Goal: Find specific page/section: Find specific page/section

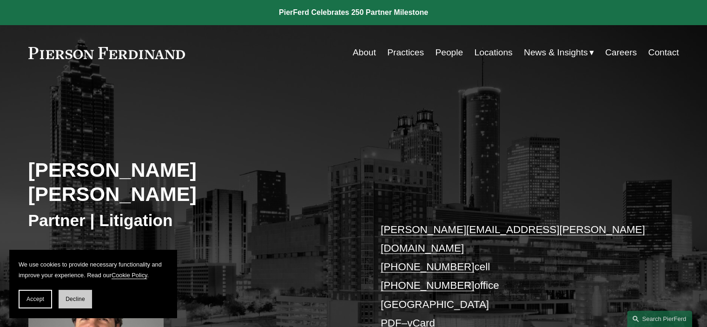
click at [82, 298] on span "Decline" at bounding box center [76, 299] width 20 height 7
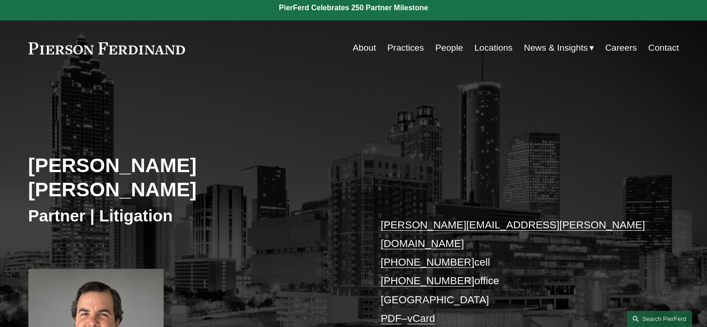
scroll to position [6, 0]
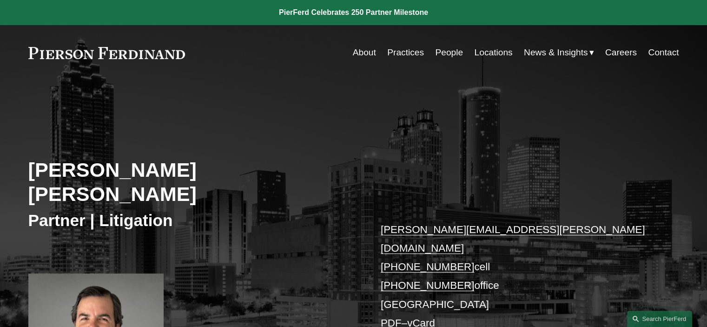
click at [84, 53] on link at bounding box center [106, 53] width 157 height 12
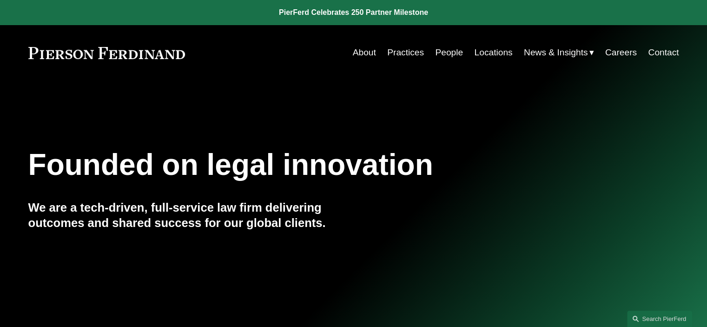
click at [449, 53] on link "People" at bounding box center [449, 53] width 28 height 18
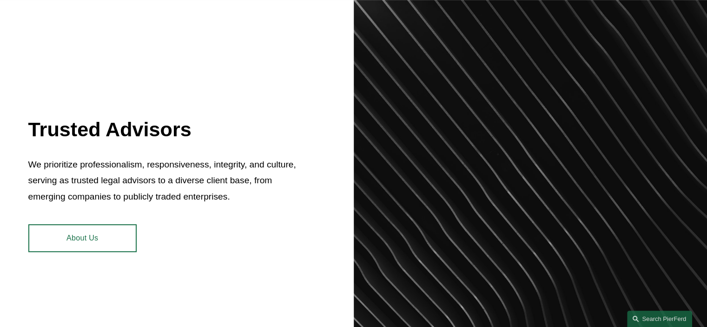
scroll to position [380, 0]
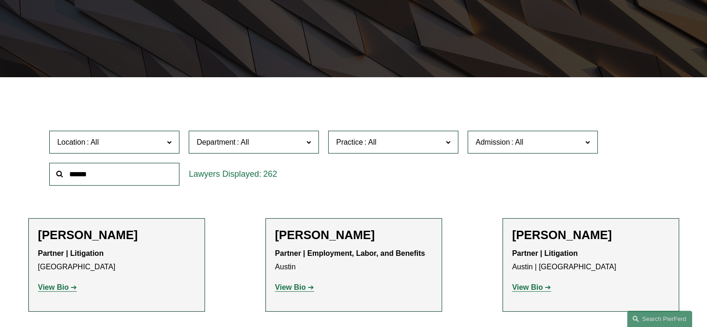
scroll to position [232, 0]
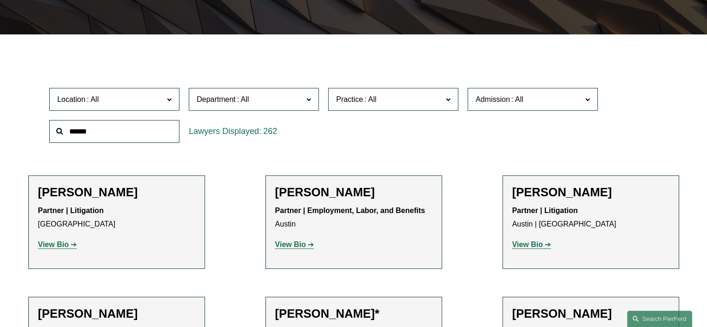
click at [112, 96] on span "Location" at bounding box center [110, 99] width 106 height 13
click at [0, 0] on ul "All Atlanta Austin Bellevue Boston Charlotte Chicago Cincinnati Cleveland Colum…" at bounding box center [0, 0] width 0 height 0
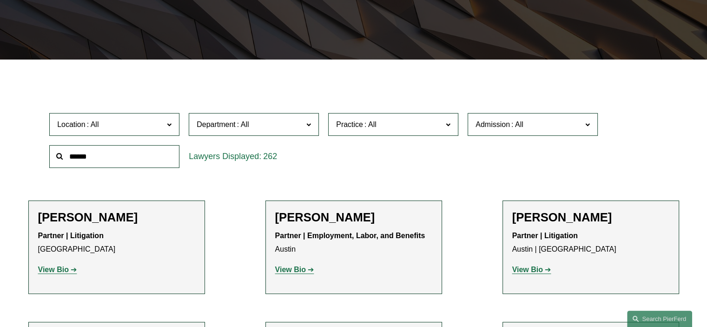
scroll to position [236, 0]
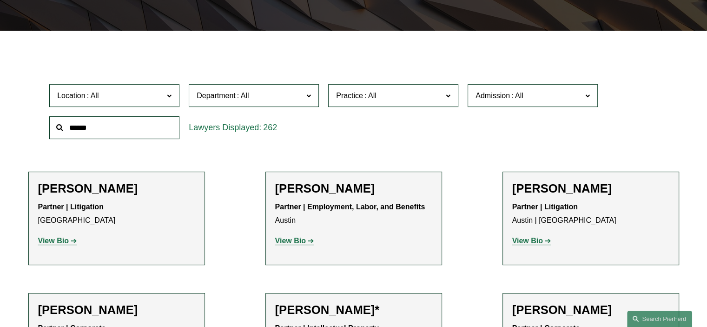
click at [638, 84] on div "Location All Atlanta Austin Bellevue Boston Charlotte Chicago Cincinnati Clevel…" at bounding box center [354, 111] width 618 height 64
click at [0, 0] on link "All" at bounding box center [0, 0] width 0 height 0
click at [88, 131] on input "text" at bounding box center [114, 127] width 130 height 23
type input "********"
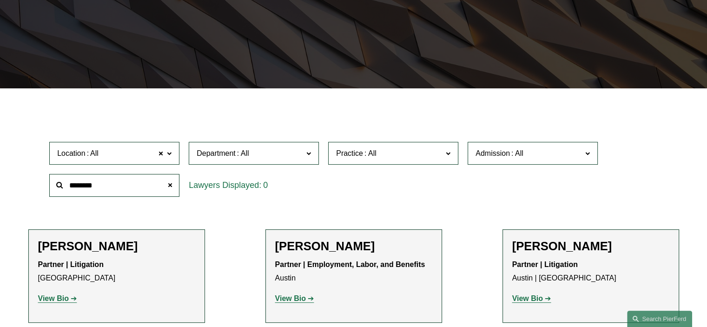
scroll to position [172, 0]
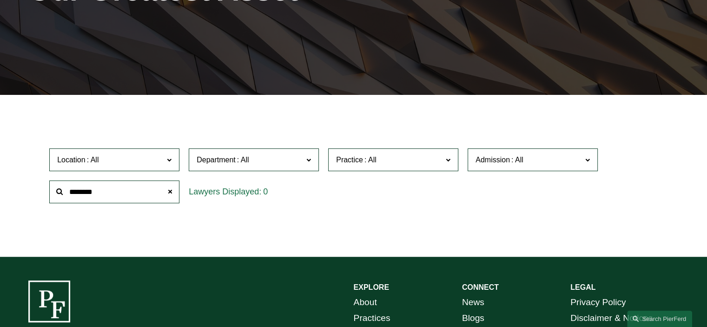
scroll to position [236, 0]
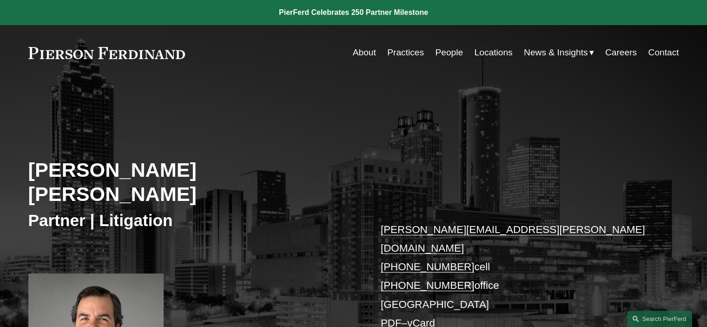
click at [454, 53] on link "People" at bounding box center [449, 53] width 28 height 18
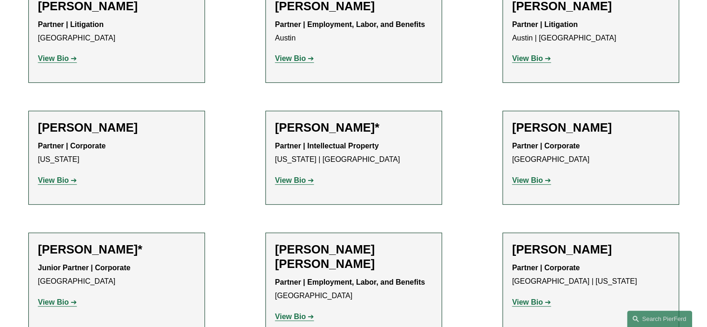
scroll to position [247, 0]
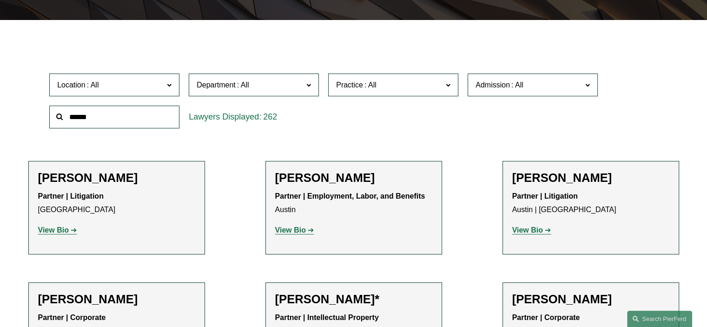
click at [153, 84] on span "Location" at bounding box center [110, 85] width 106 height 13
click at [0, 0] on link "[GEOGRAPHIC_DATA]" at bounding box center [0, 0] width 0 height 0
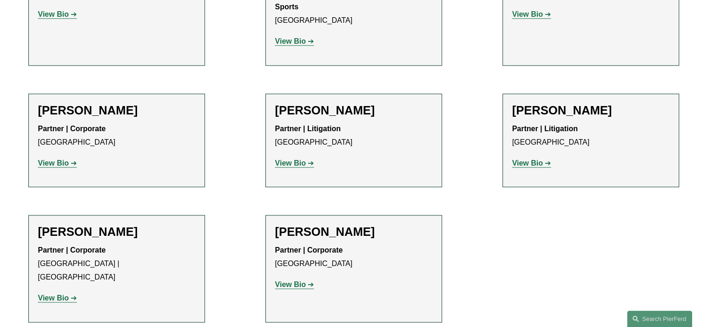
scroll to position [1450, 0]
